Goal: Find contact information: Find contact information

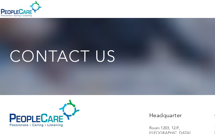
type input "zZdQAGNRTz"
type input "[EMAIL_ADDRESS][DOMAIN_NAME]"
type input "2867742282"
type input "uLmaZOytWE"
type input "yPwnhqPG"
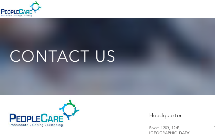
checkbox input "false"
checkbox input "true"
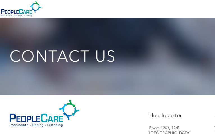
checkbox input "true"
checkbox input "false"
